Goal: Check status: Check status

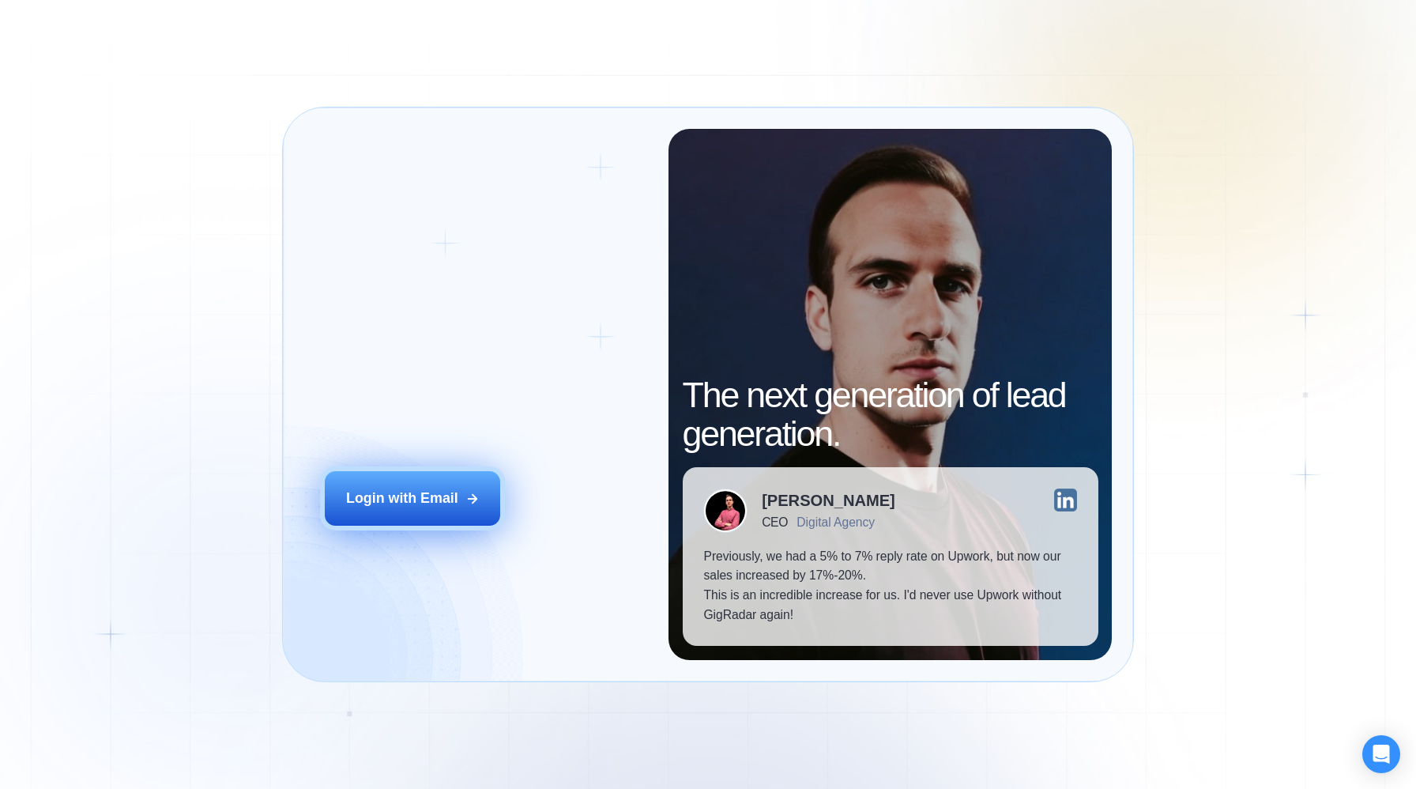
click at [397, 507] on div "Login with Email" at bounding box center [402, 498] width 112 height 20
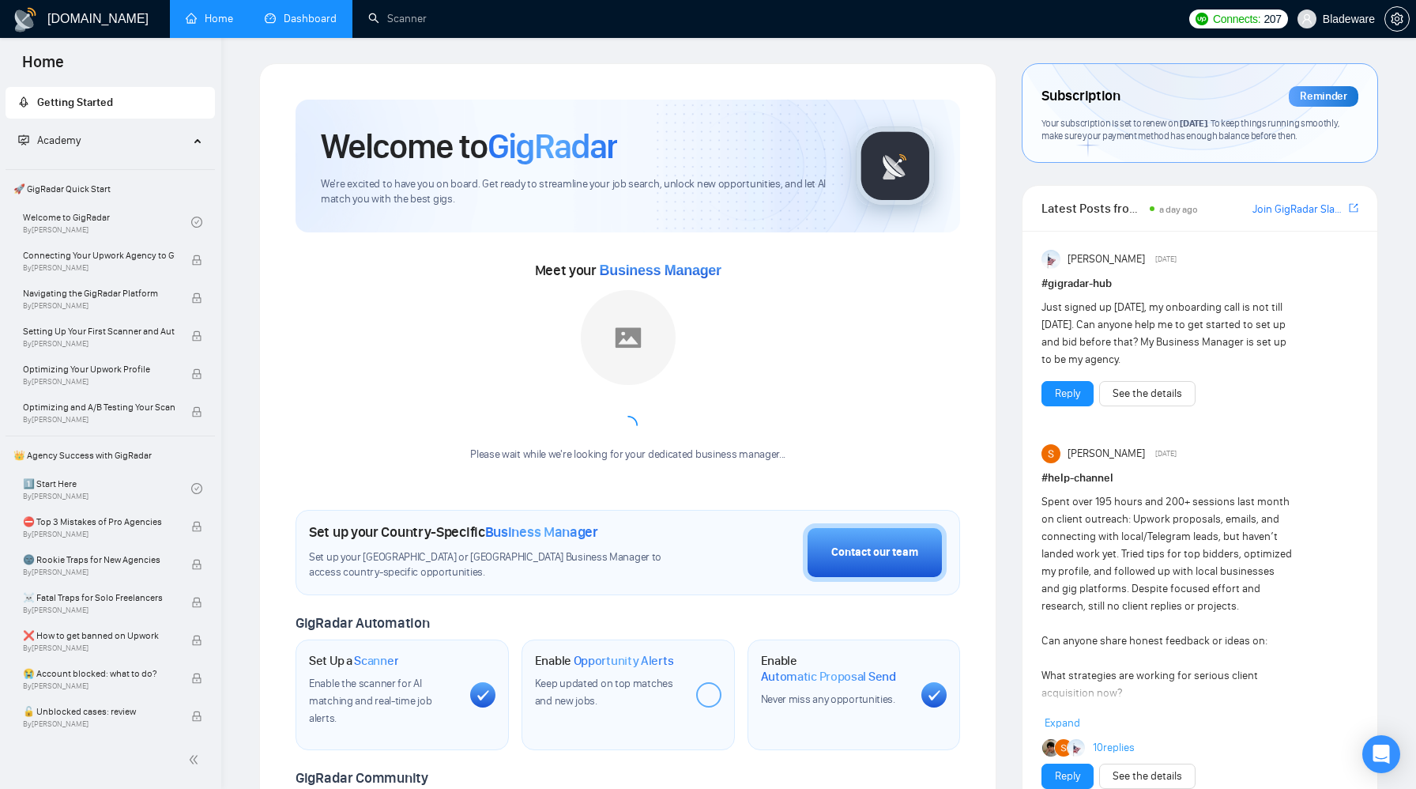
click at [327, 19] on link "Dashboard" at bounding box center [301, 18] width 72 height 13
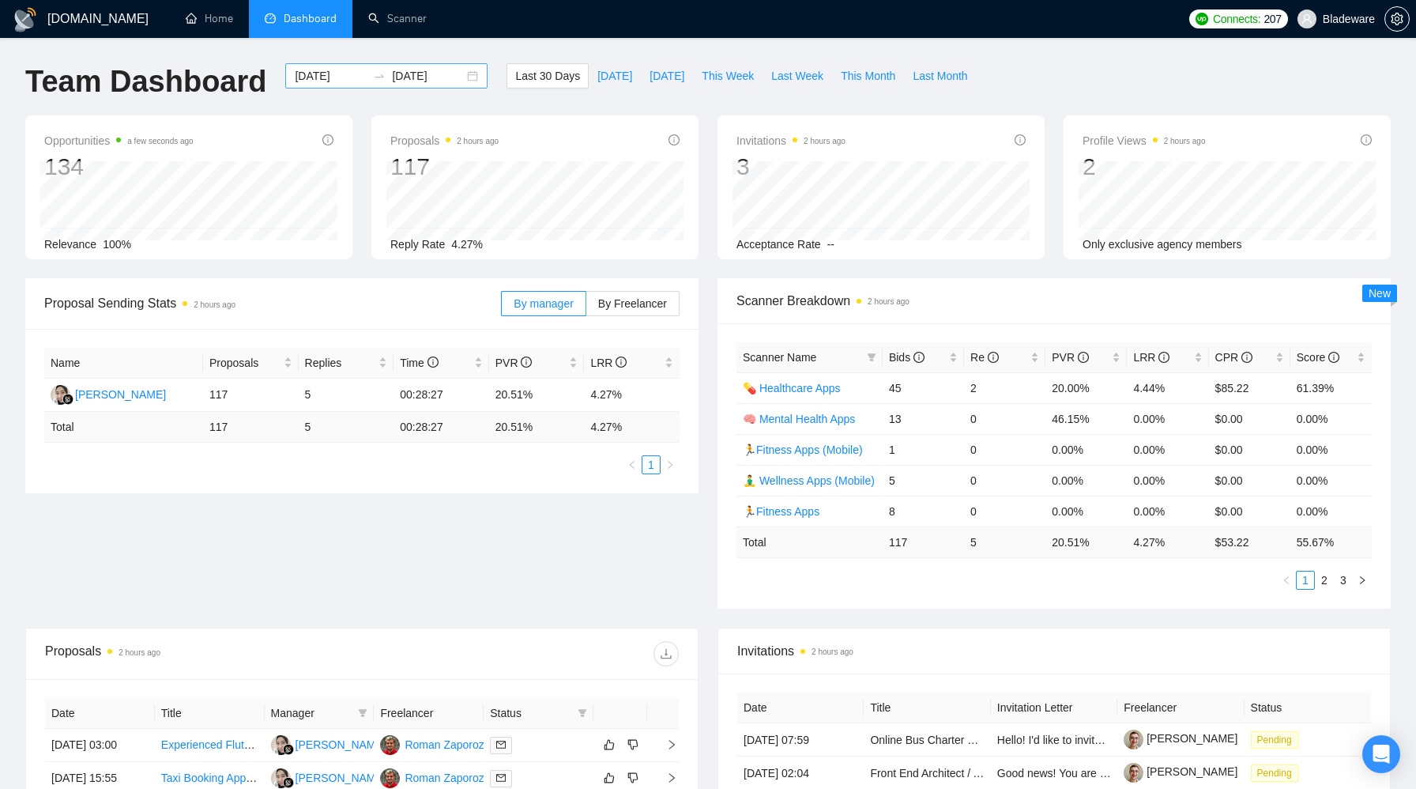
click at [460, 75] on div "2025-08-01 2025-08-31" at bounding box center [386, 75] width 202 height 25
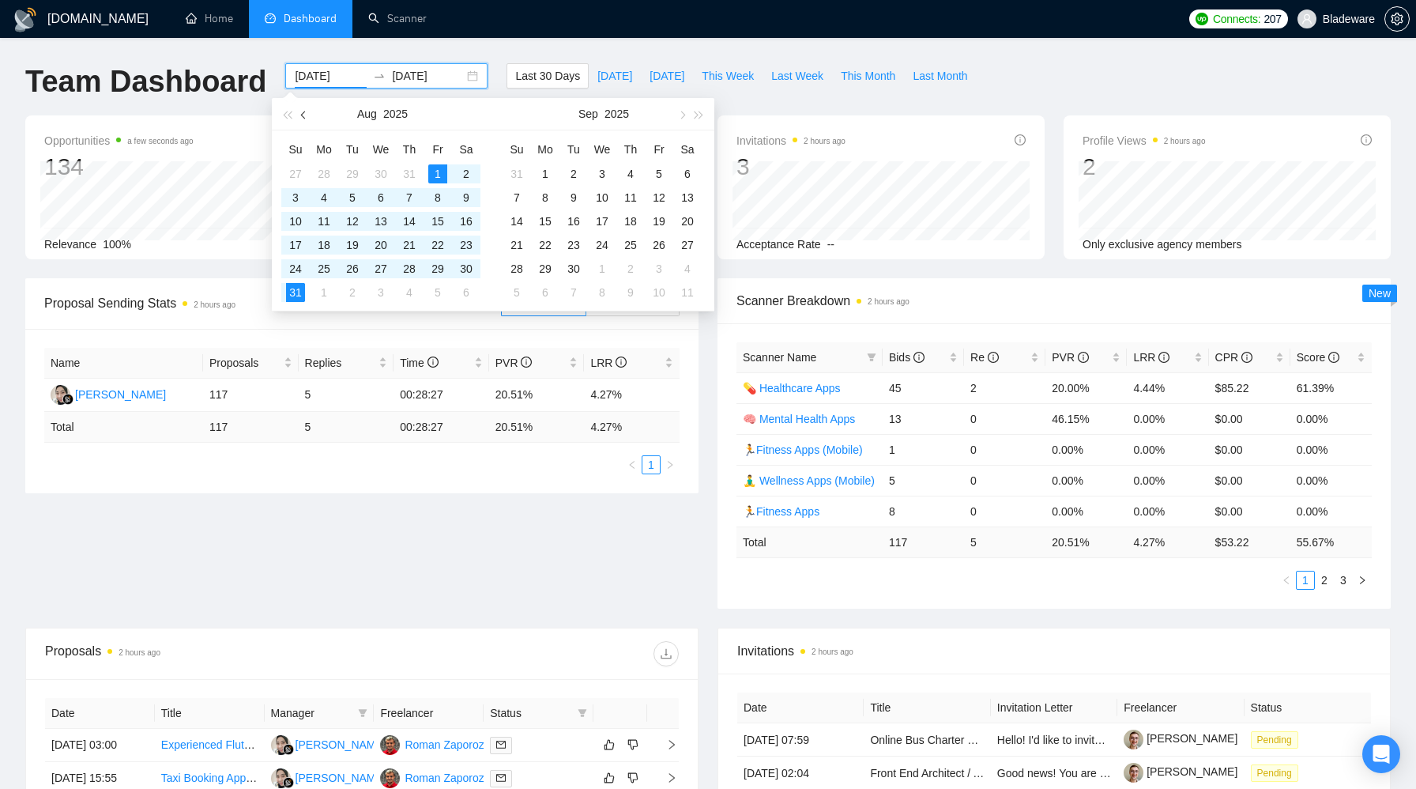
click at [302, 115] on span "button" at bounding box center [305, 115] width 8 height 8
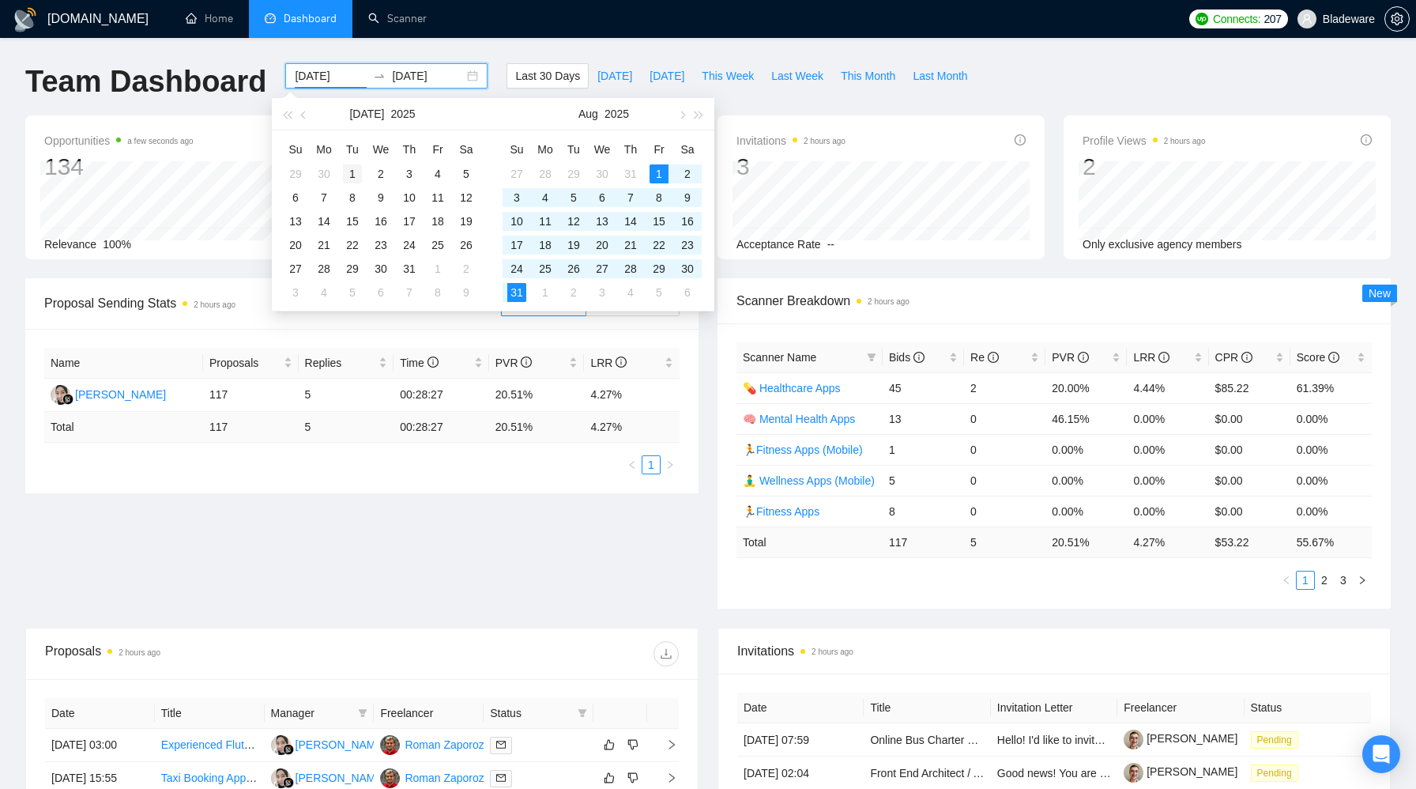
type input "2025-07-01"
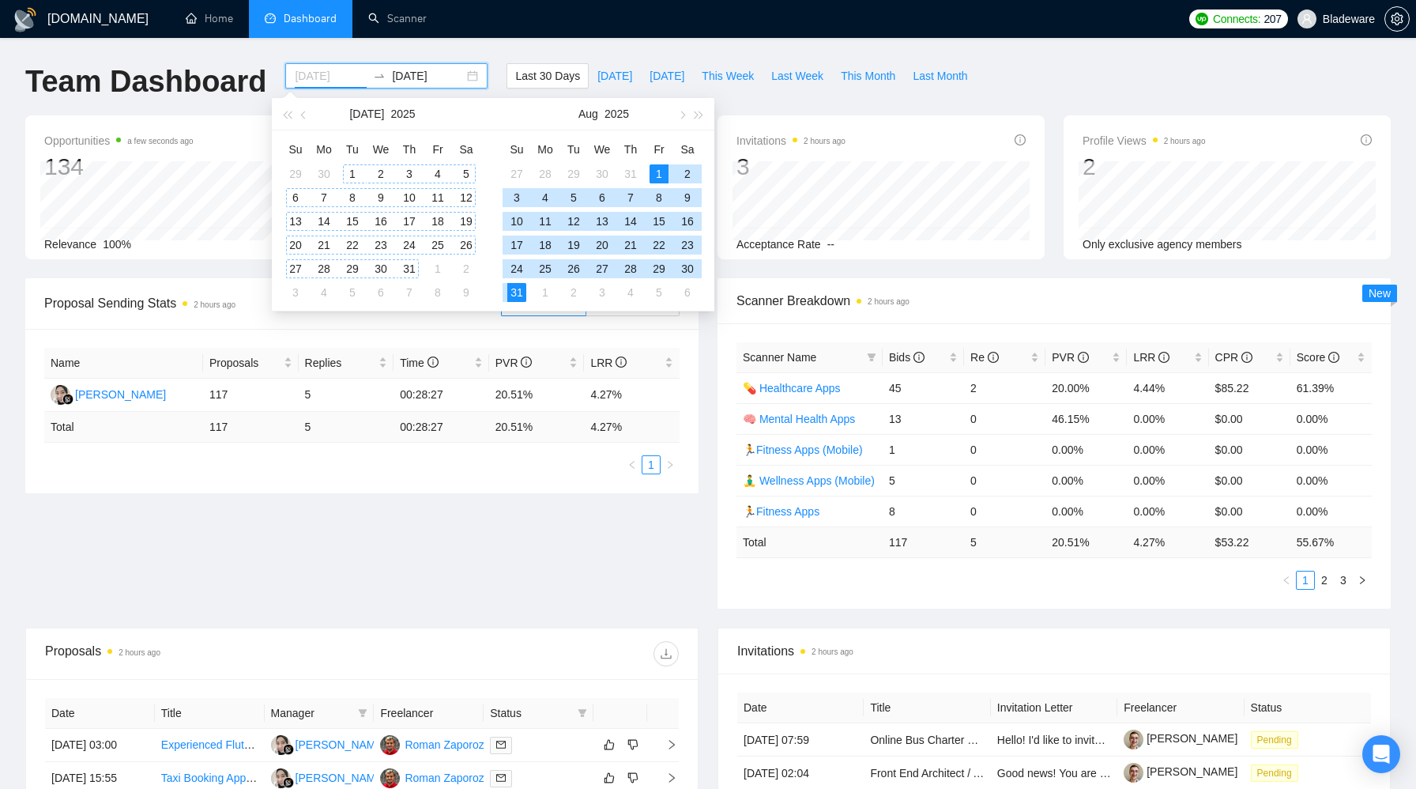
click at [345, 174] on div "1" at bounding box center [352, 173] width 19 height 19
type input "2025-07-31"
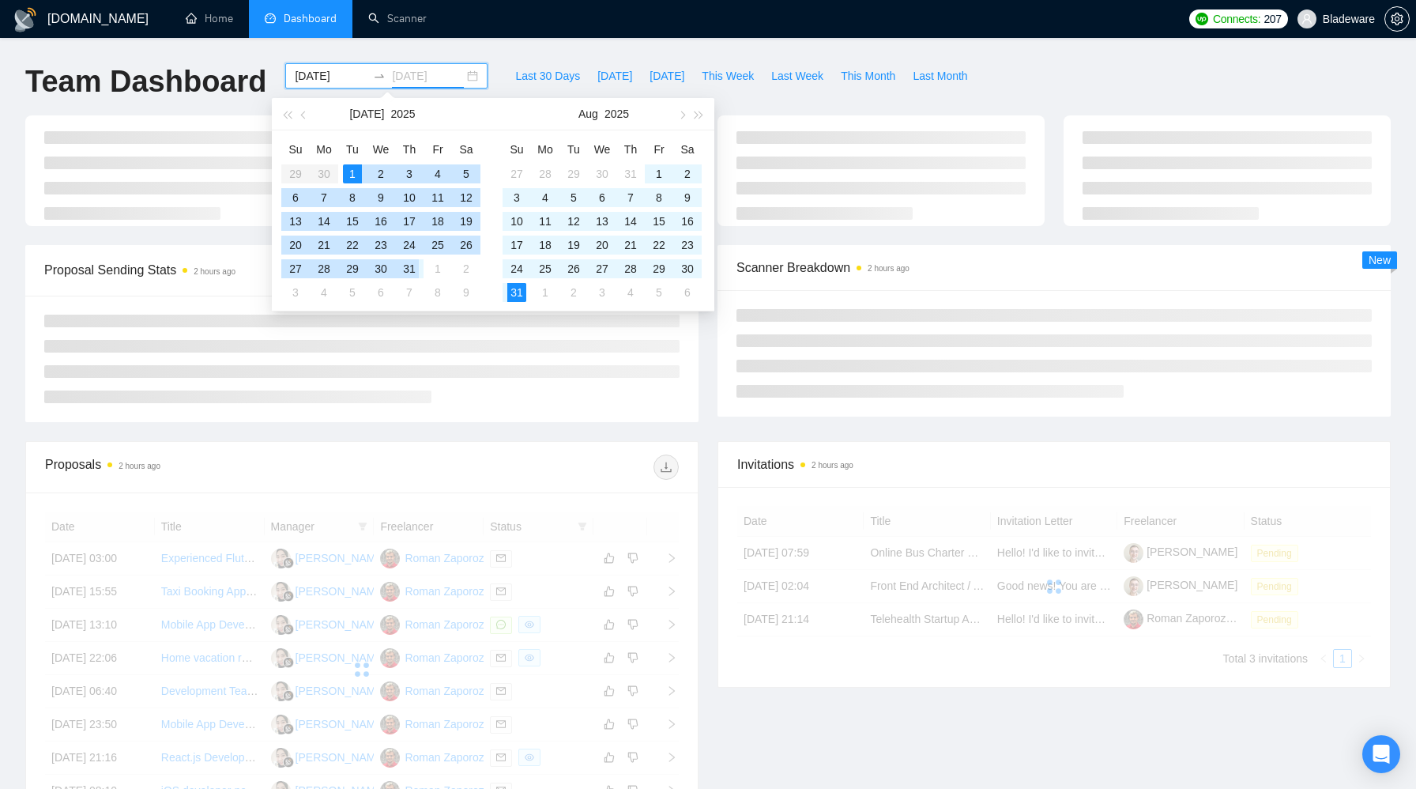
click at [406, 271] on div "31" at bounding box center [409, 268] width 19 height 19
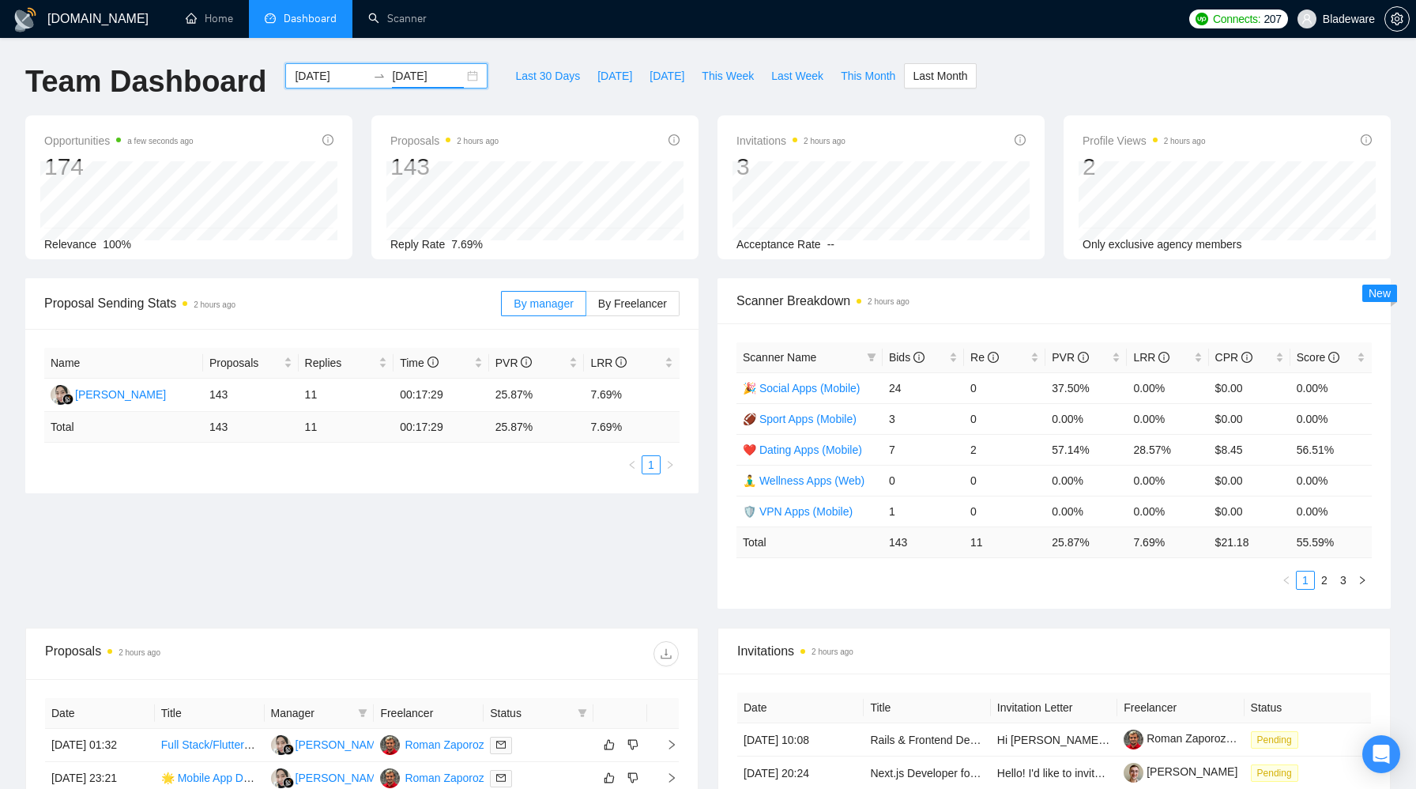
click at [457, 79] on div "2025-07-01 2025-07-31" at bounding box center [386, 75] width 202 height 25
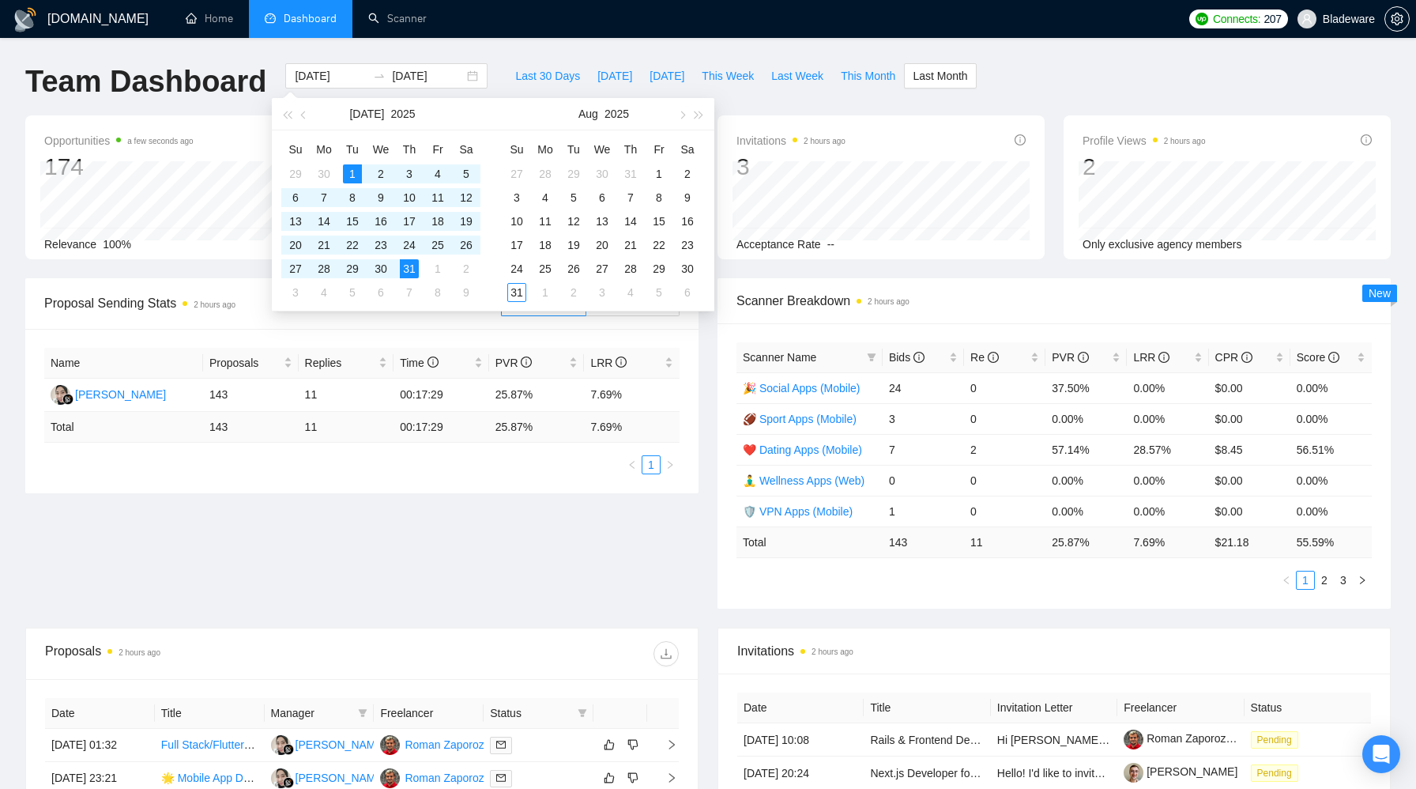
click at [497, 73] on div "Last 30 Days Today Yesterday This Week Last Week This Month Last Month" at bounding box center [741, 89] width 488 height 52
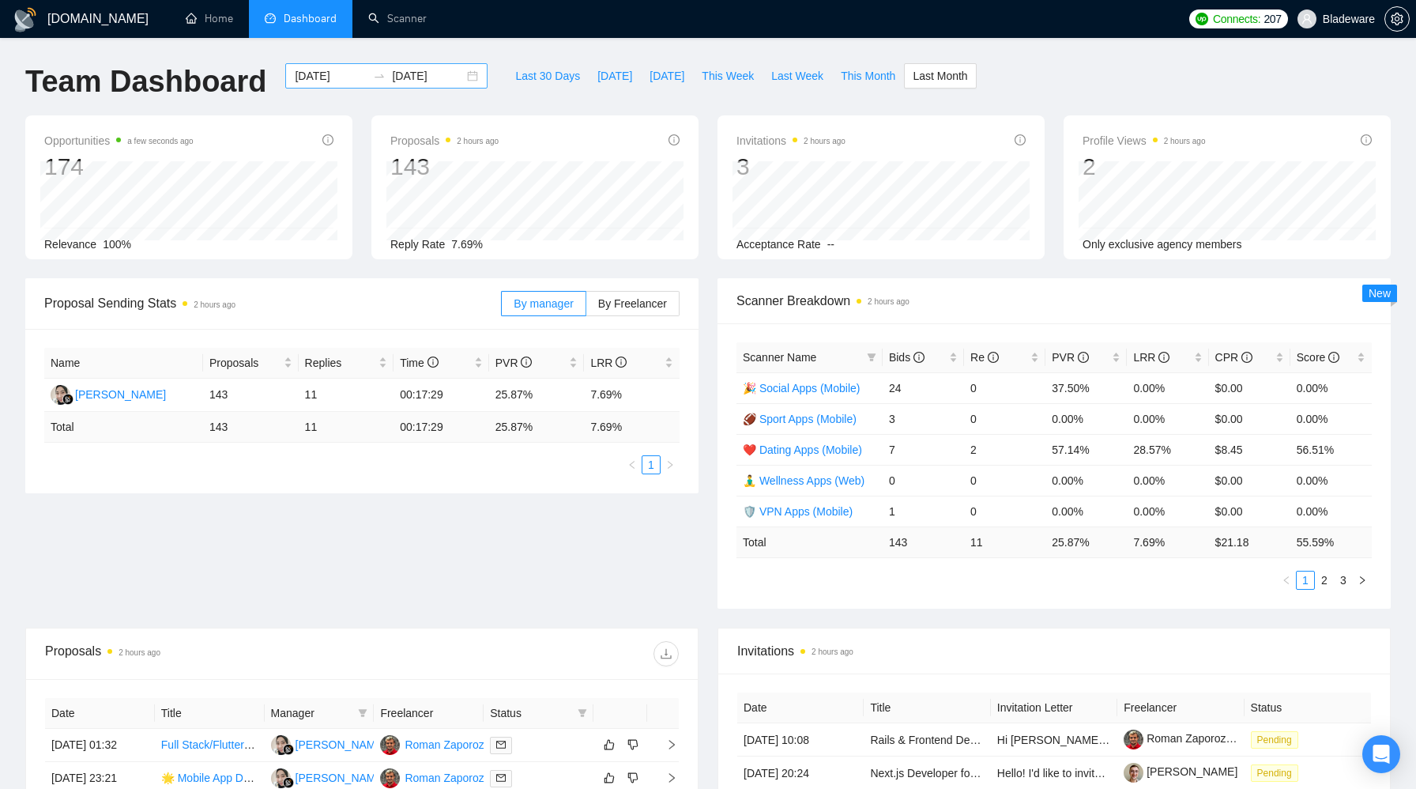
click at [461, 76] on div "2025-07-01 2025-07-31" at bounding box center [386, 75] width 202 height 25
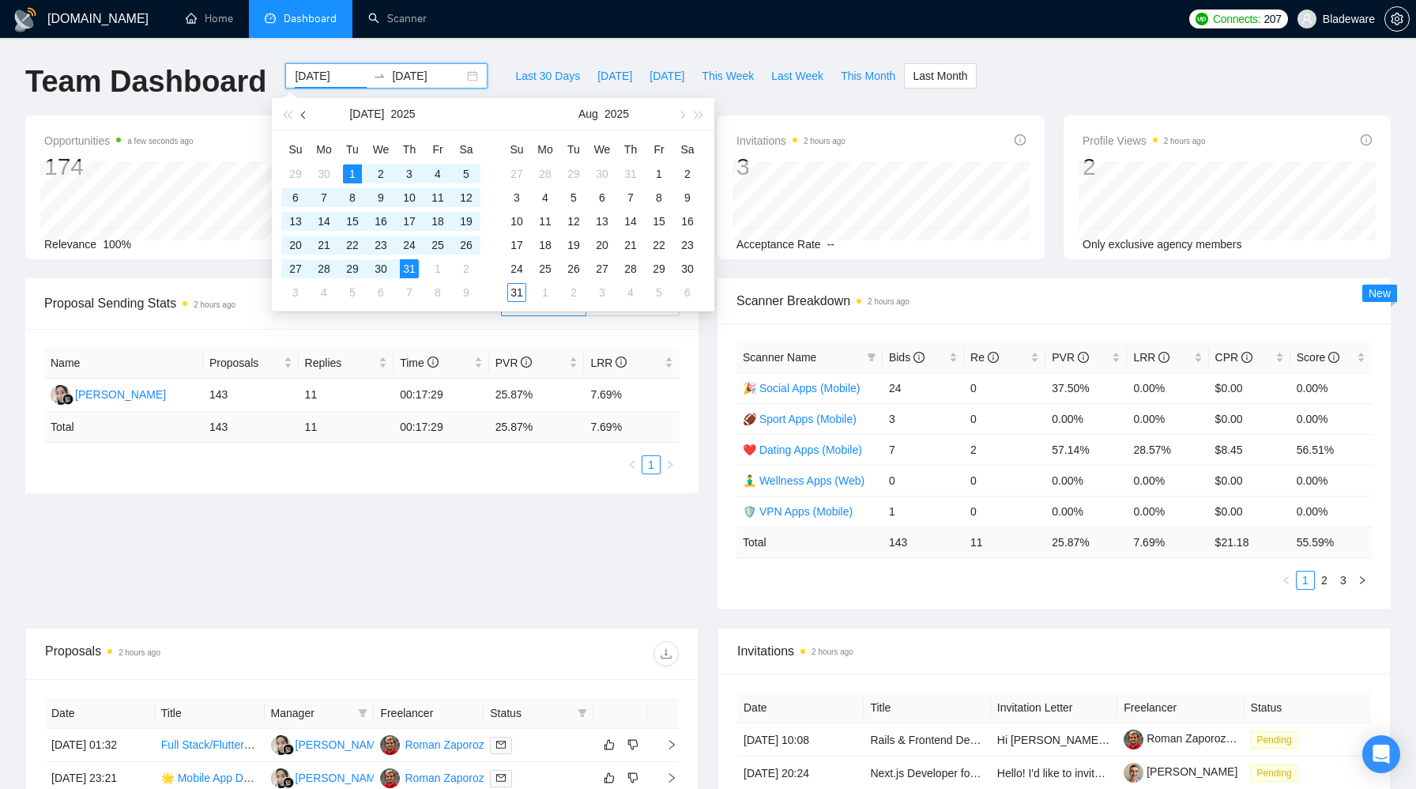
click at [303, 111] on span "button" at bounding box center [305, 115] width 8 height 8
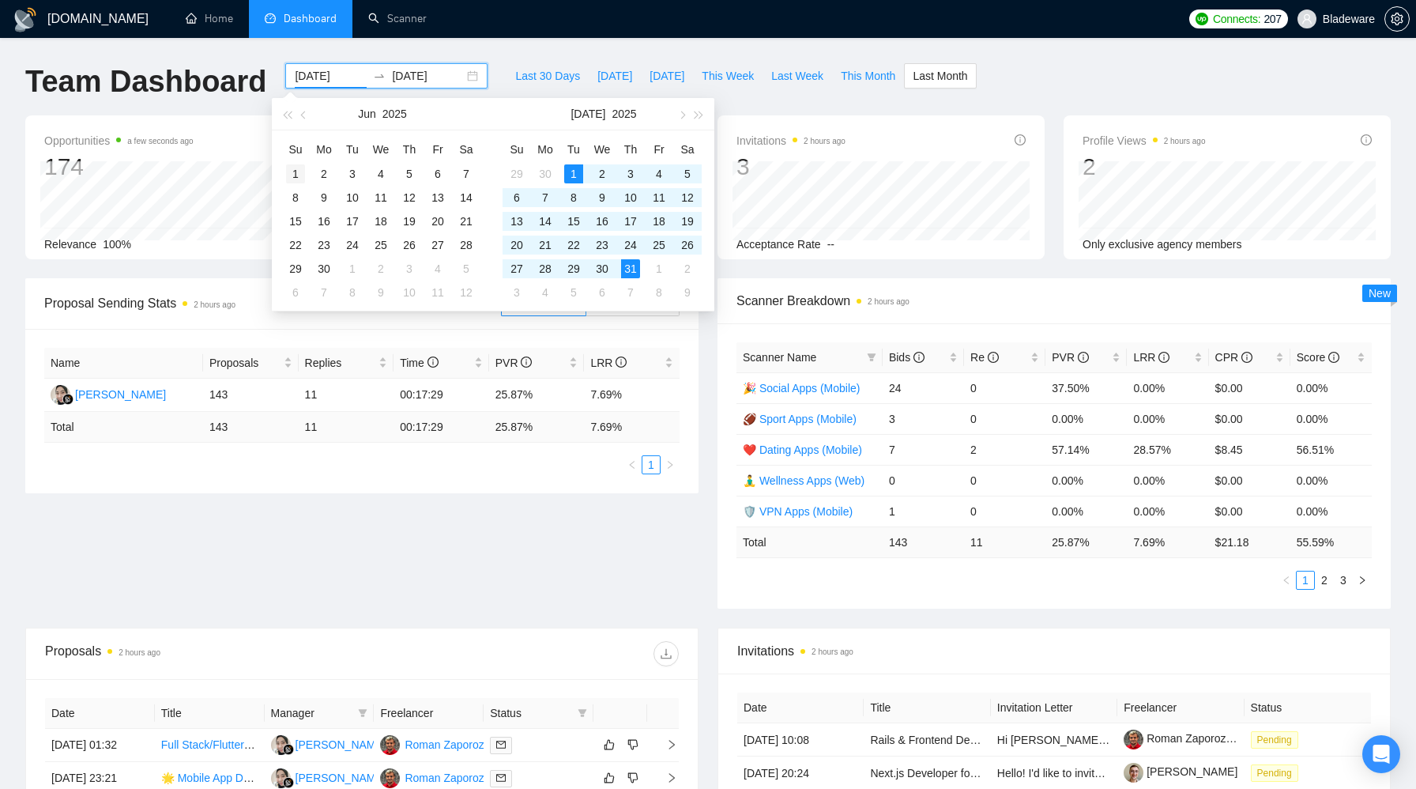
type input "2025-06-01"
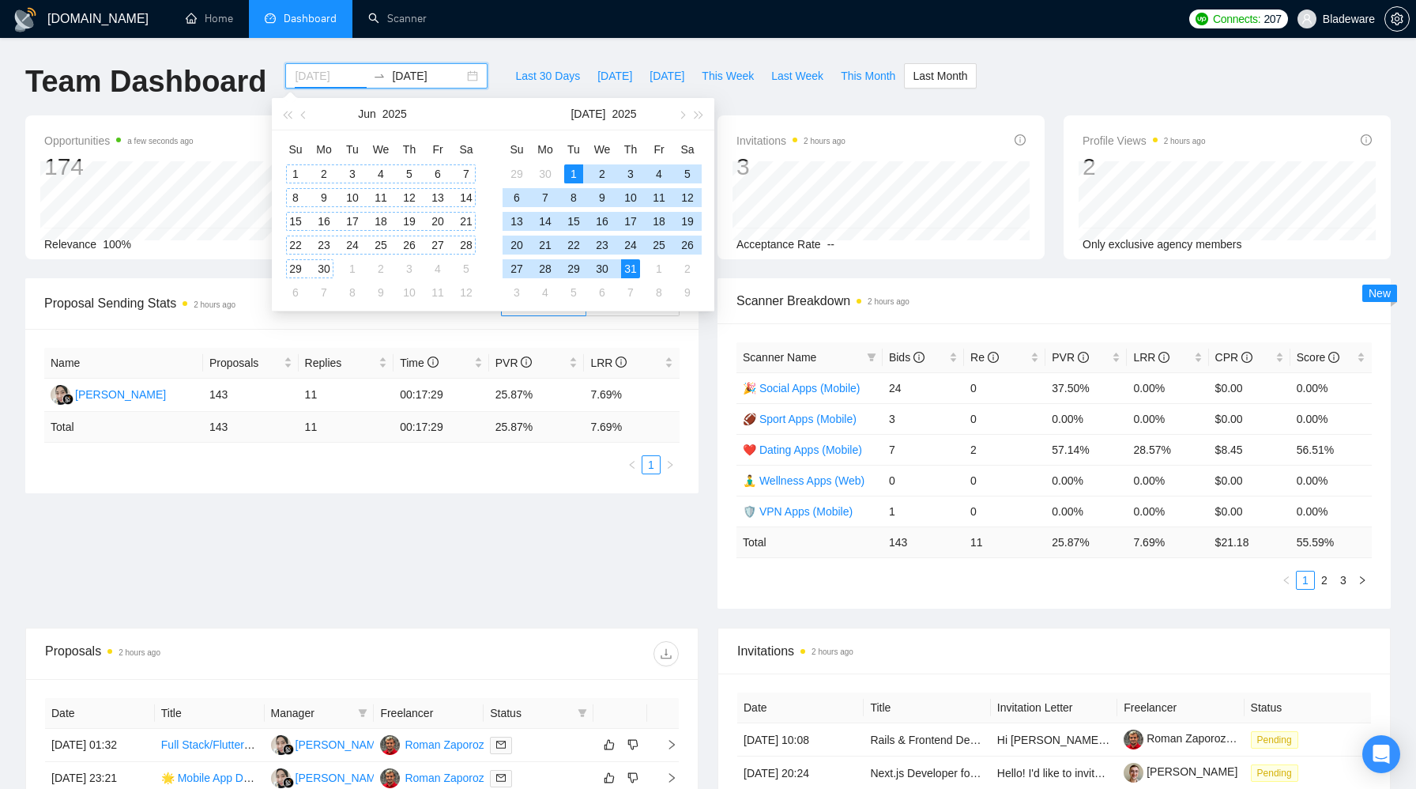
click at [296, 168] on div "1" at bounding box center [295, 173] width 19 height 19
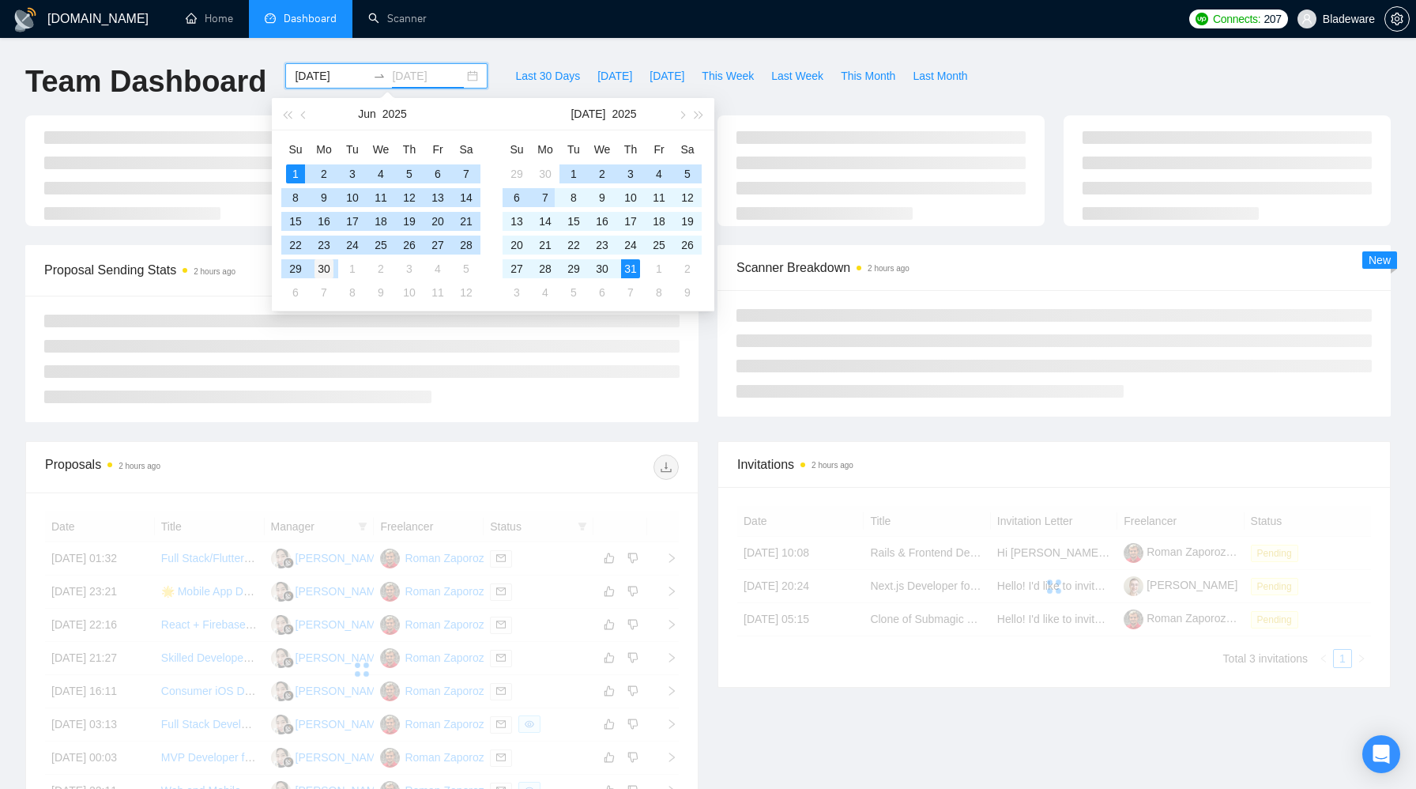
type input "2025-06-30"
click at [330, 266] on div "30" at bounding box center [323, 268] width 19 height 19
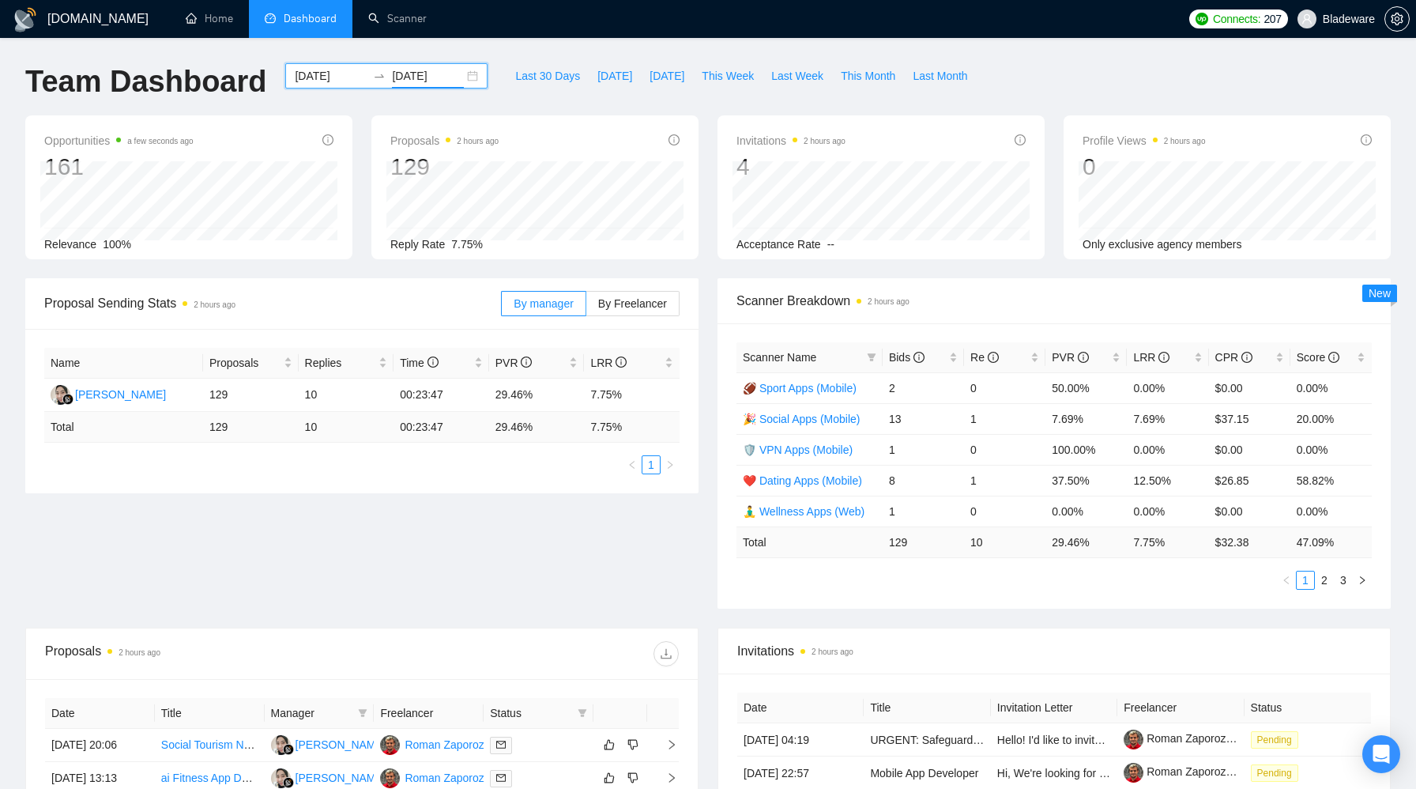
click at [508, 93] on div "Last 30 Days Today Yesterday This Week Last Week This Month Last Month" at bounding box center [741, 89] width 488 height 52
click at [457, 76] on div "2025-06-01 2025-06-30" at bounding box center [386, 75] width 202 height 25
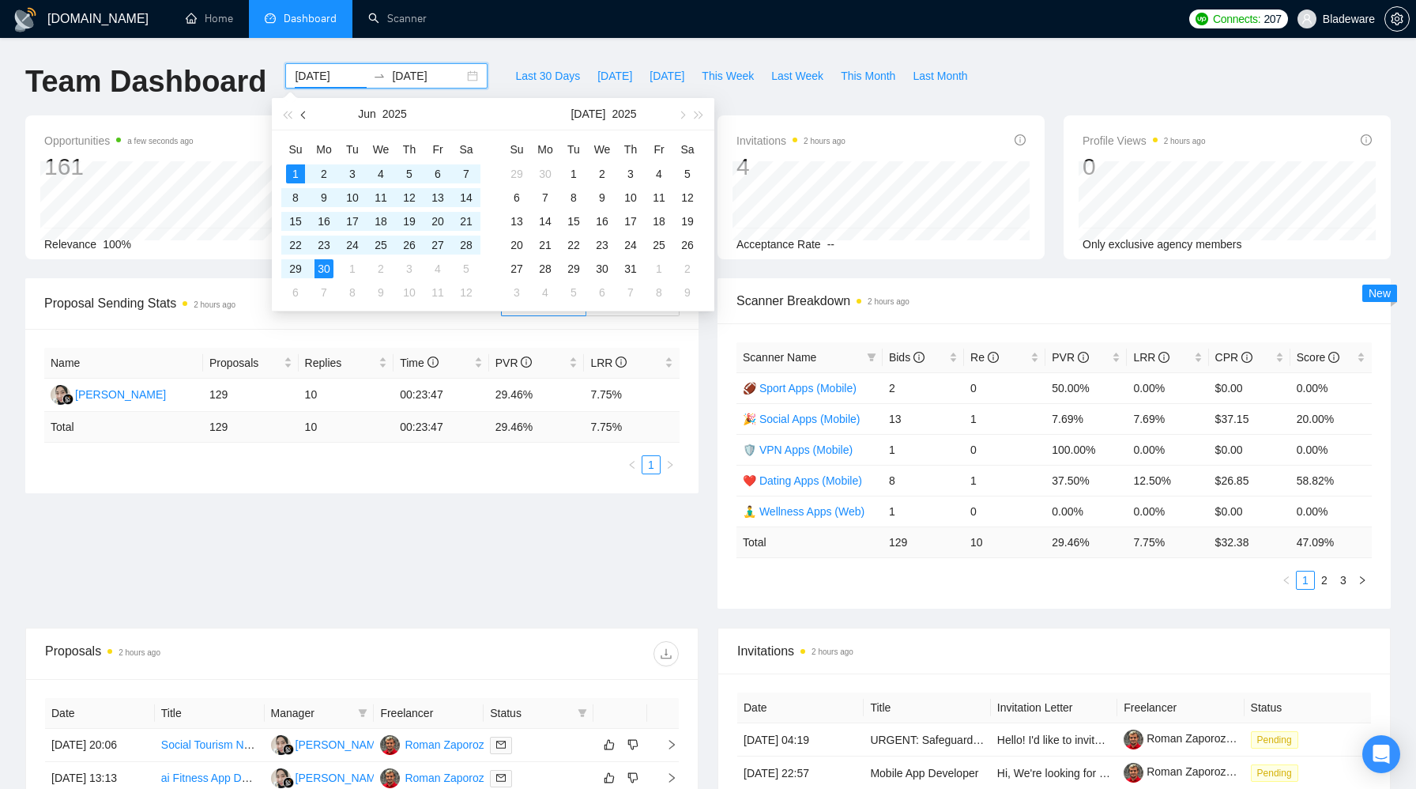
click at [310, 111] on button "button" at bounding box center [304, 114] width 17 height 32
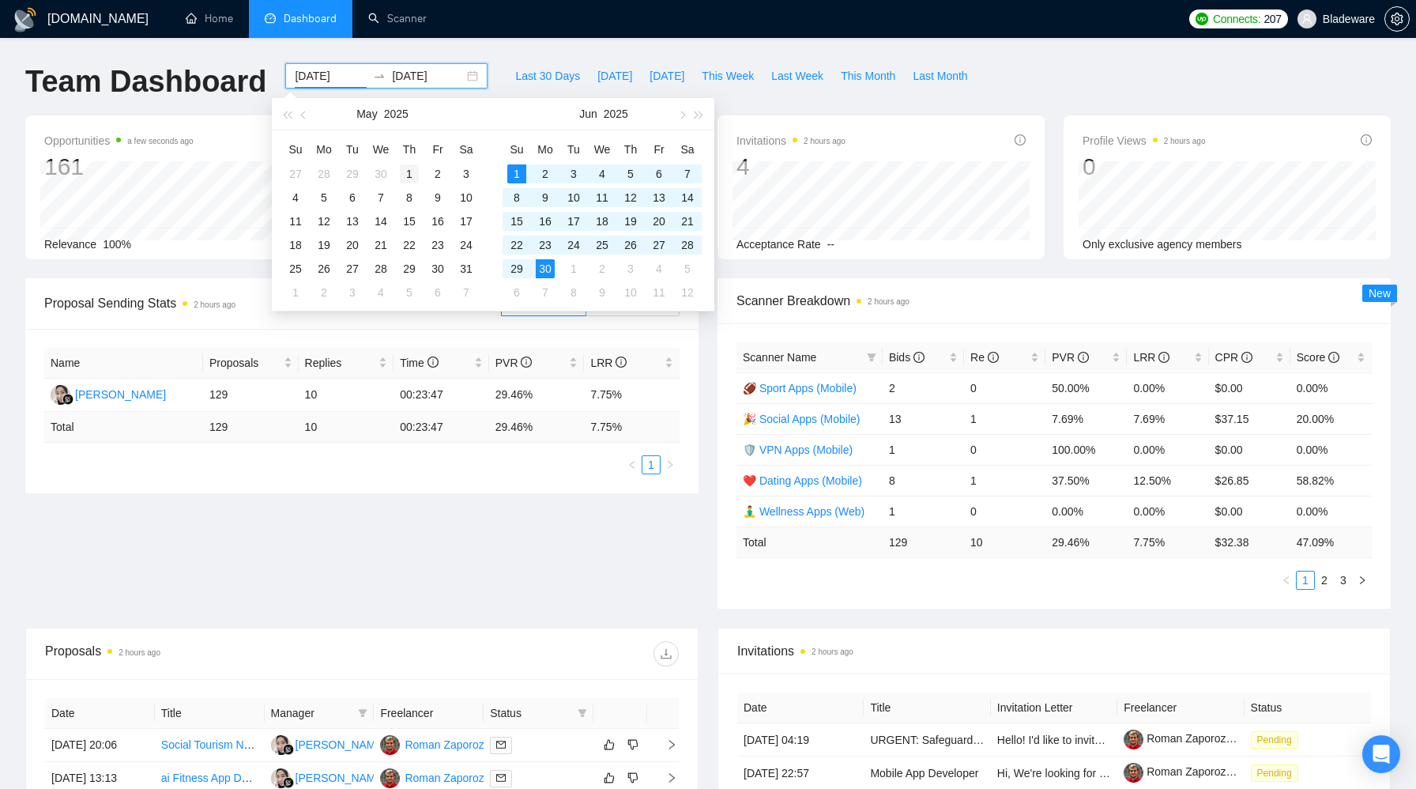
type input "2025-05-01"
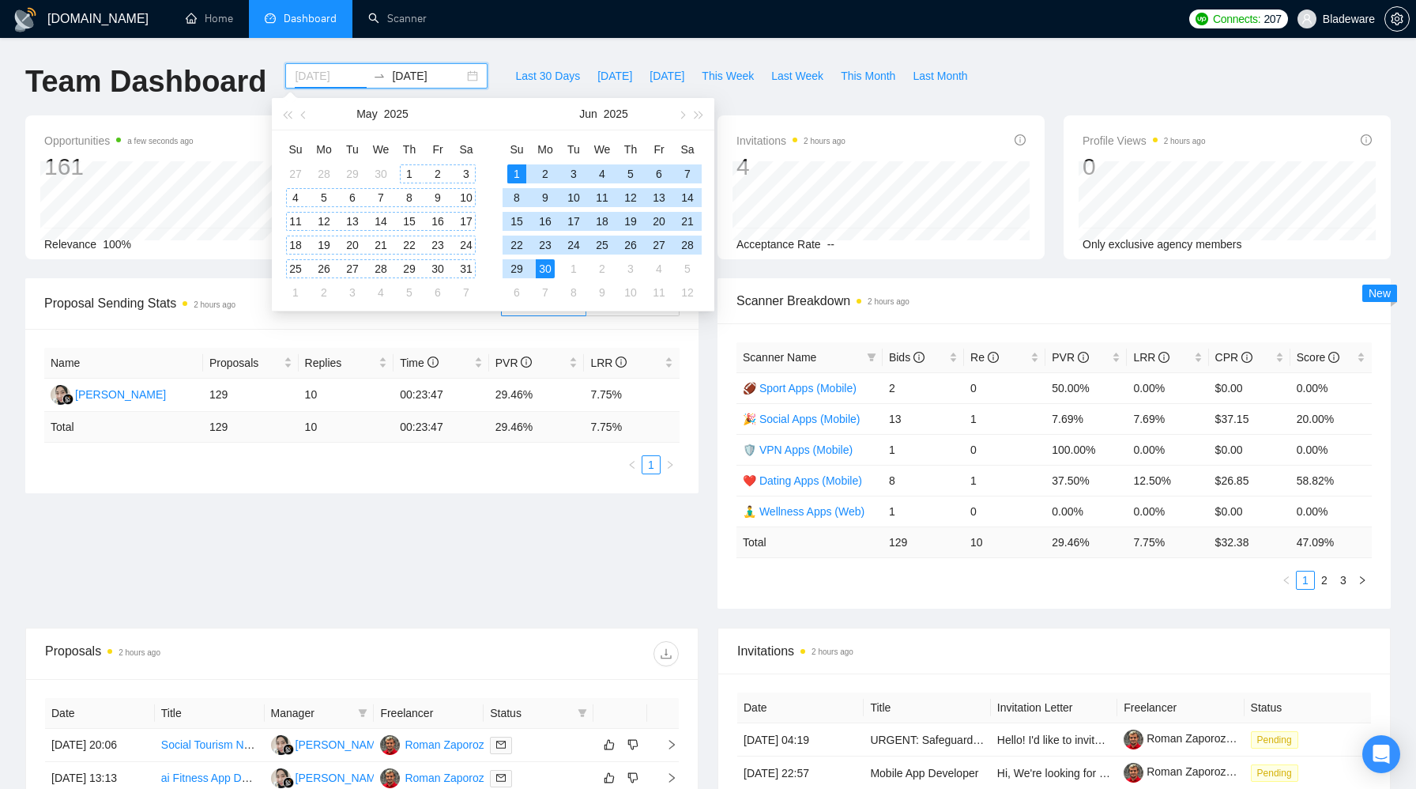
click at [418, 173] on div "1" at bounding box center [409, 173] width 19 height 19
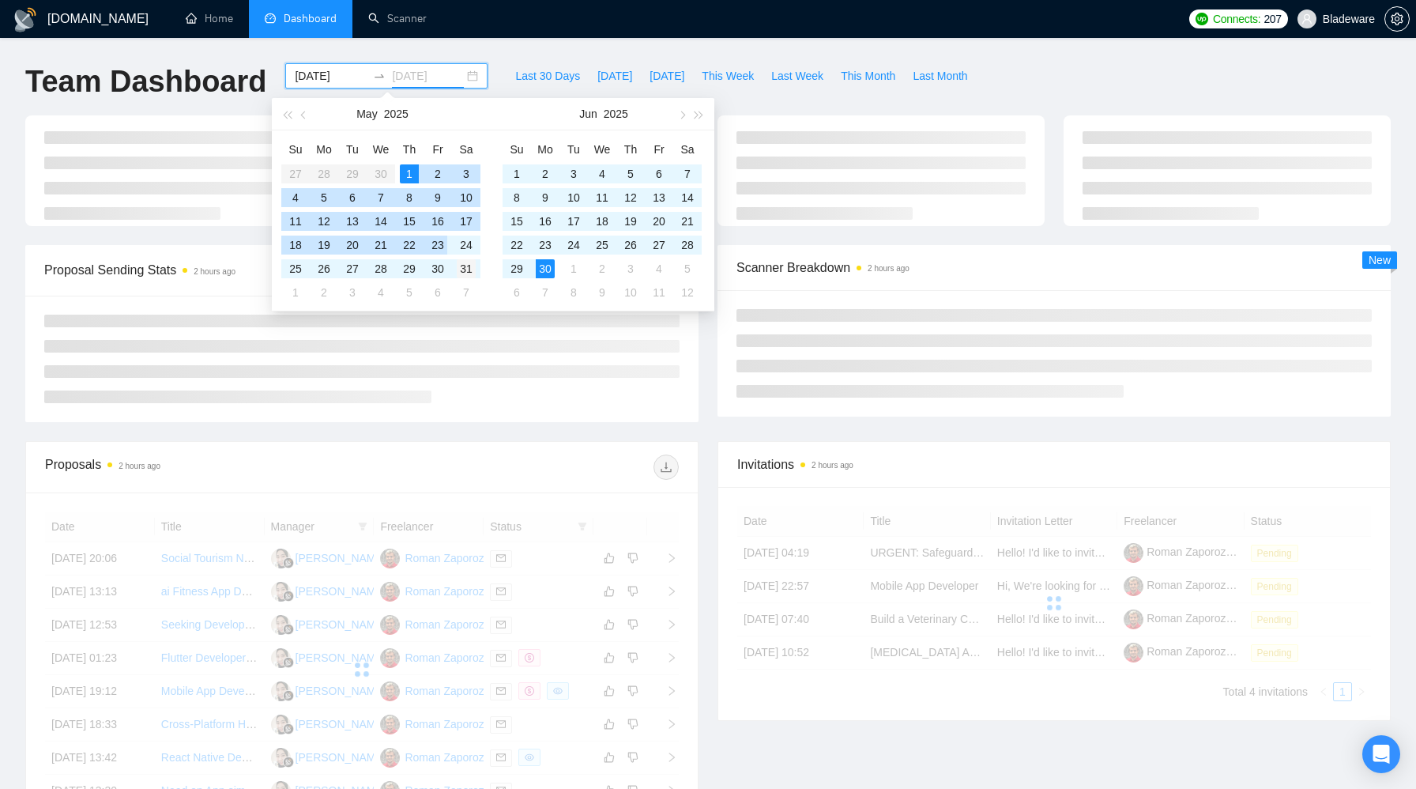
type input "2025-05-31"
click at [474, 263] on div "31" at bounding box center [466, 268] width 19 height 19
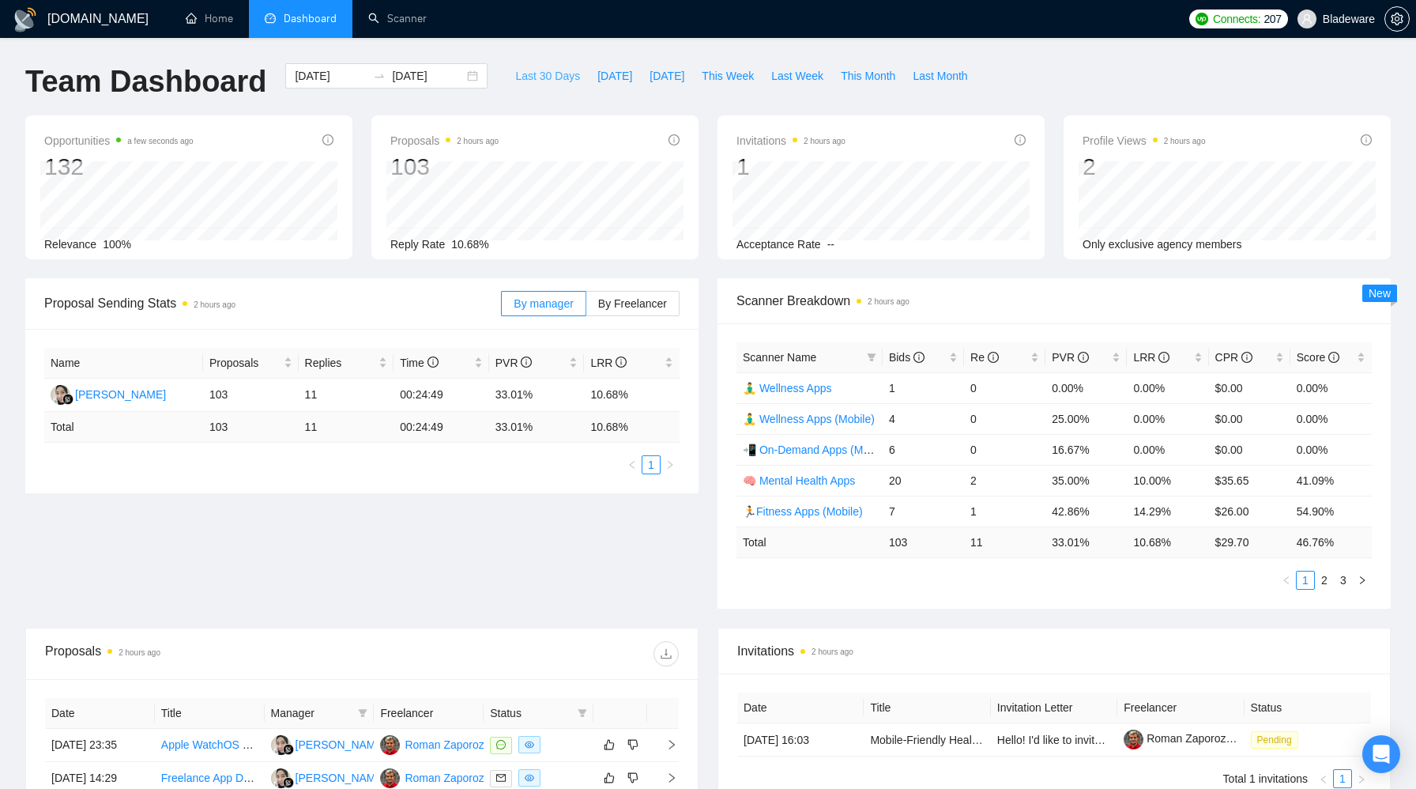
click at [514, 85] on button "Last 30 Days" at bounding box center [547, 75] width 82 height 25
type input "2025-08-01"
type input "2025-08-31"
